Goal: Task Accomplishment & Management: Use online tool/utility

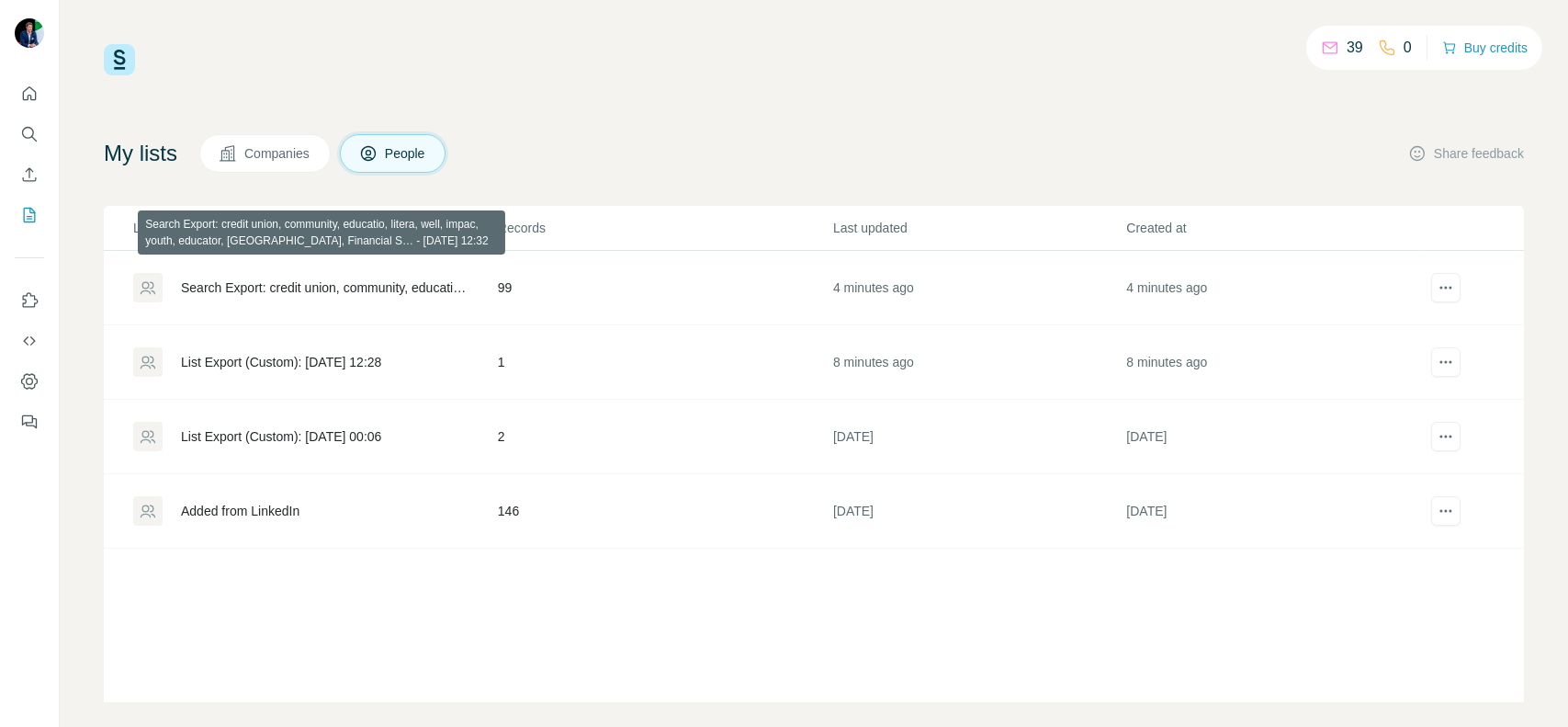
click at [310, 291] on div "Search Export: credit union, community, educatio, litera, well, impac, youth, e…" at bounding box center [323, 287] width 286 height 18
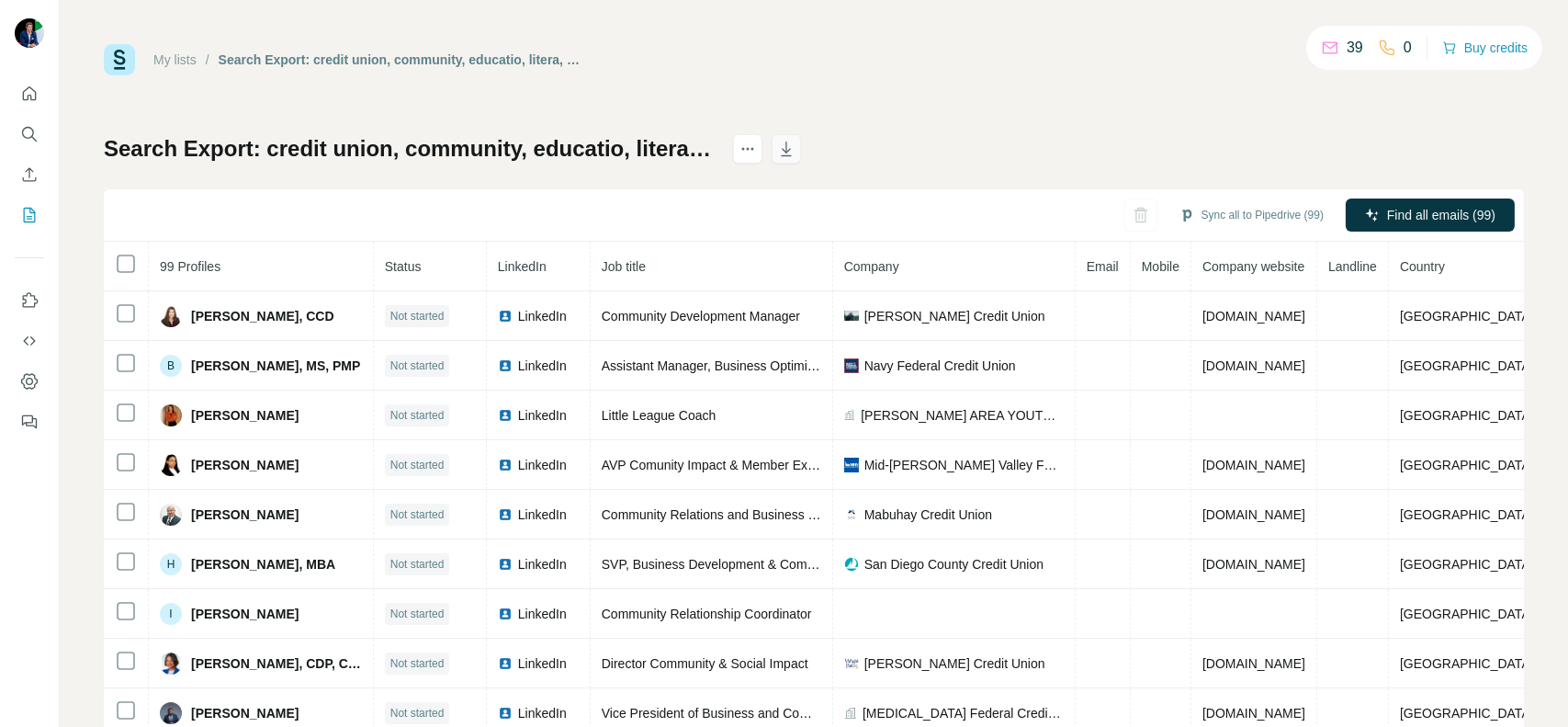
click at [802, 148] on button "button" at bounding box center [786, 148] width 29 height 29
